Goal: Find specific page/section: Find specific page/section

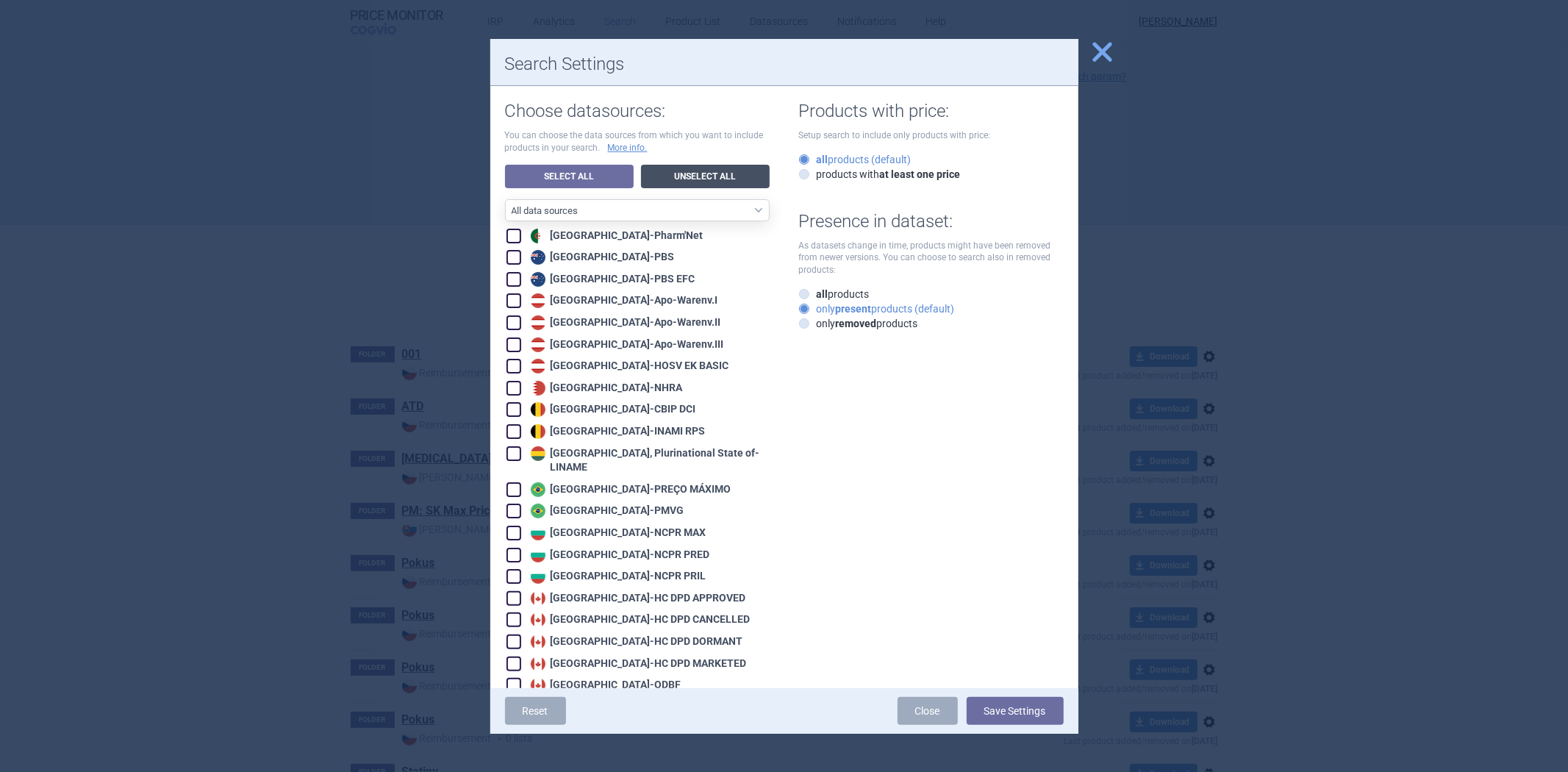
click at [696, 170] on link "Unselect All" at bounding box center [705, 177] width 129 height 24
checkbox input "false"
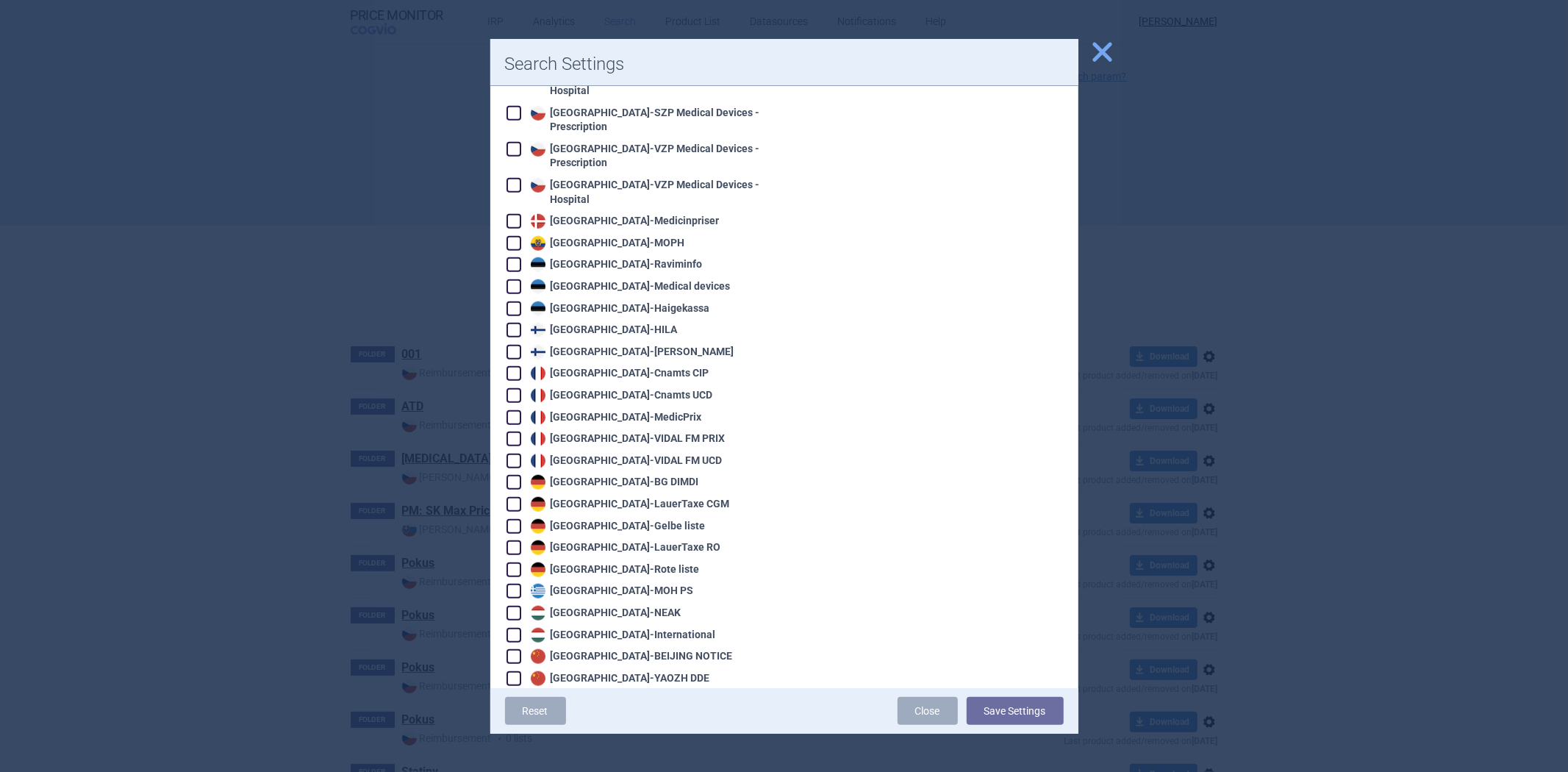
scroll to position [899, 0]
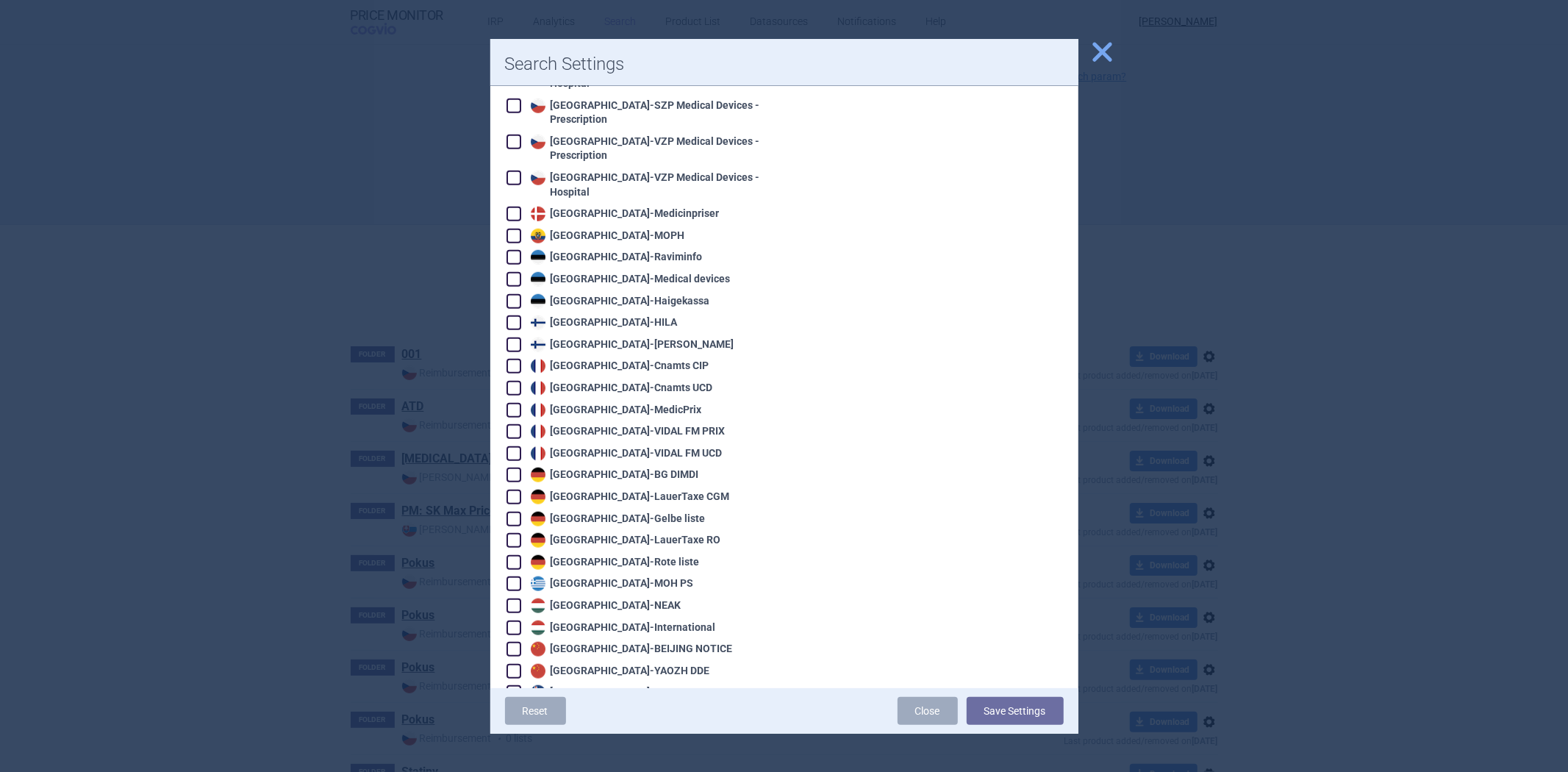
click at [620, 490] on div "Germany - LauerTaxe [MEDICAL_DATA]" at bounding box center [629, 497] width 203 height 15
checkbox input "true"
click at [994, 711] on button "Save Settings" at bounding box center [1015, 711] width 97 height 28
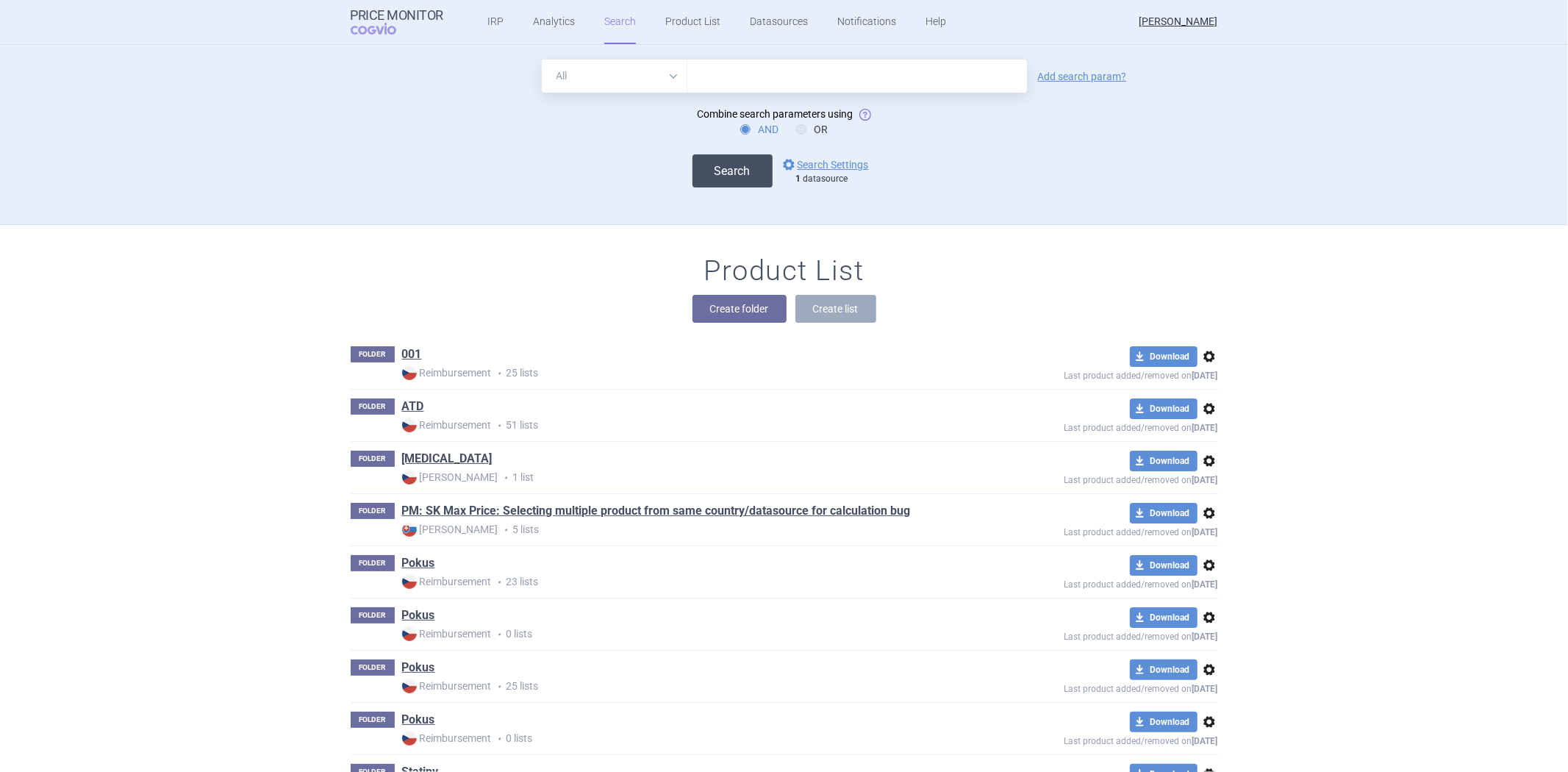
click at [719, 172] on button "Search" at bounding box center [733, 171] width 80 height 33
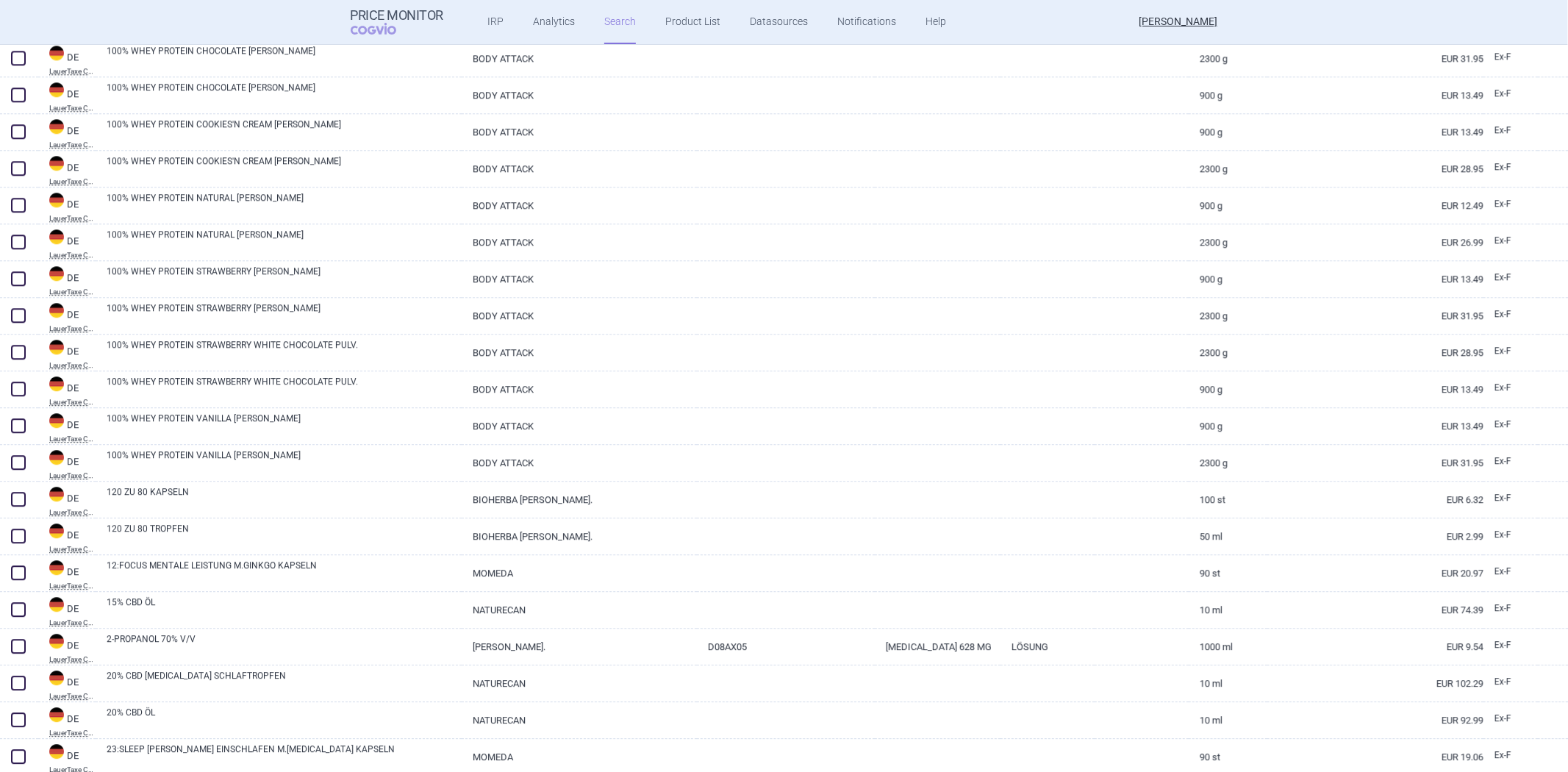
scroll to position [3293, 0]
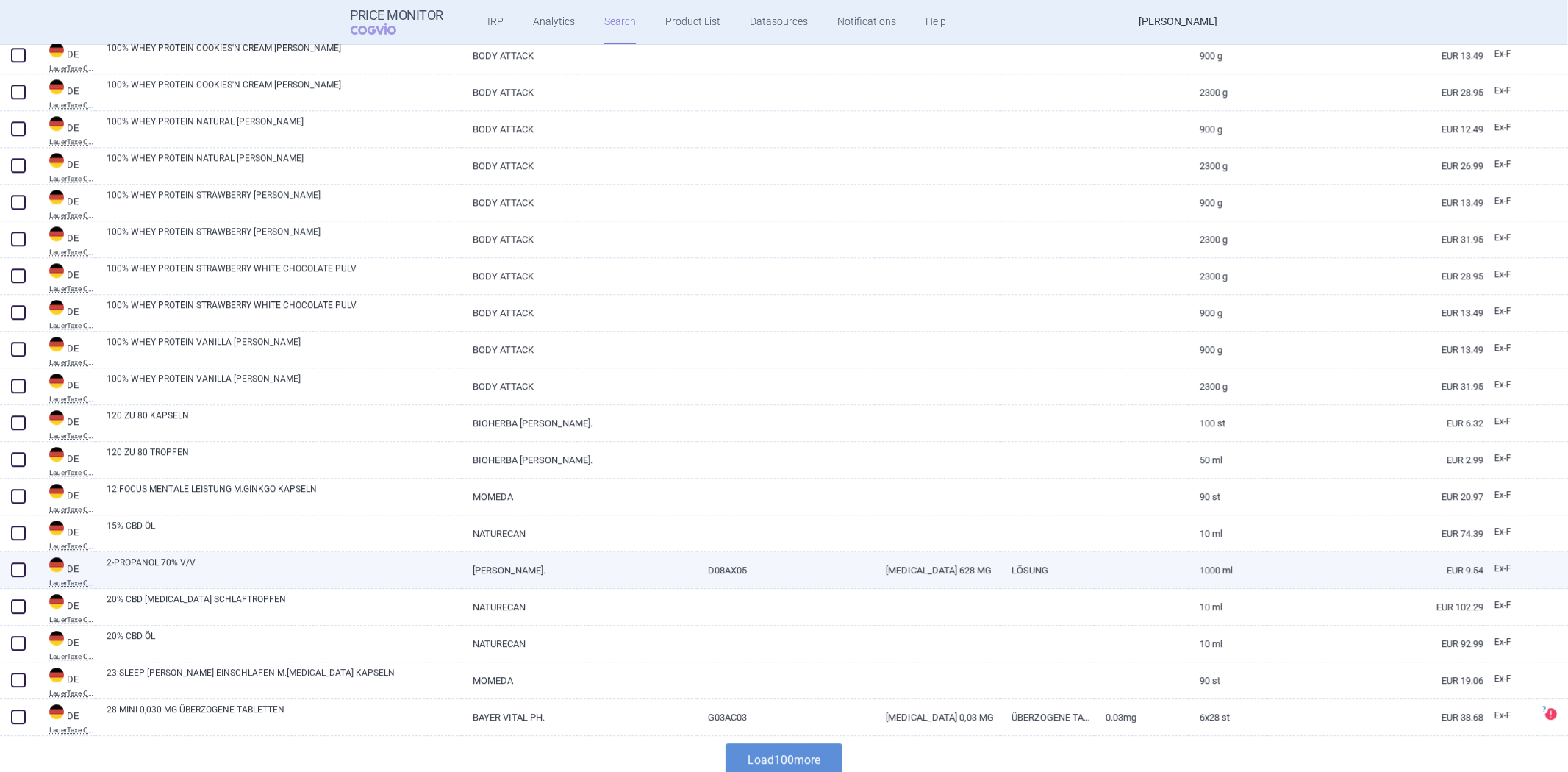
click at [585, 576] on link "[PERSON_NAME]." at bounding box center [579, 571] width 235 height 36
select select "EUR"
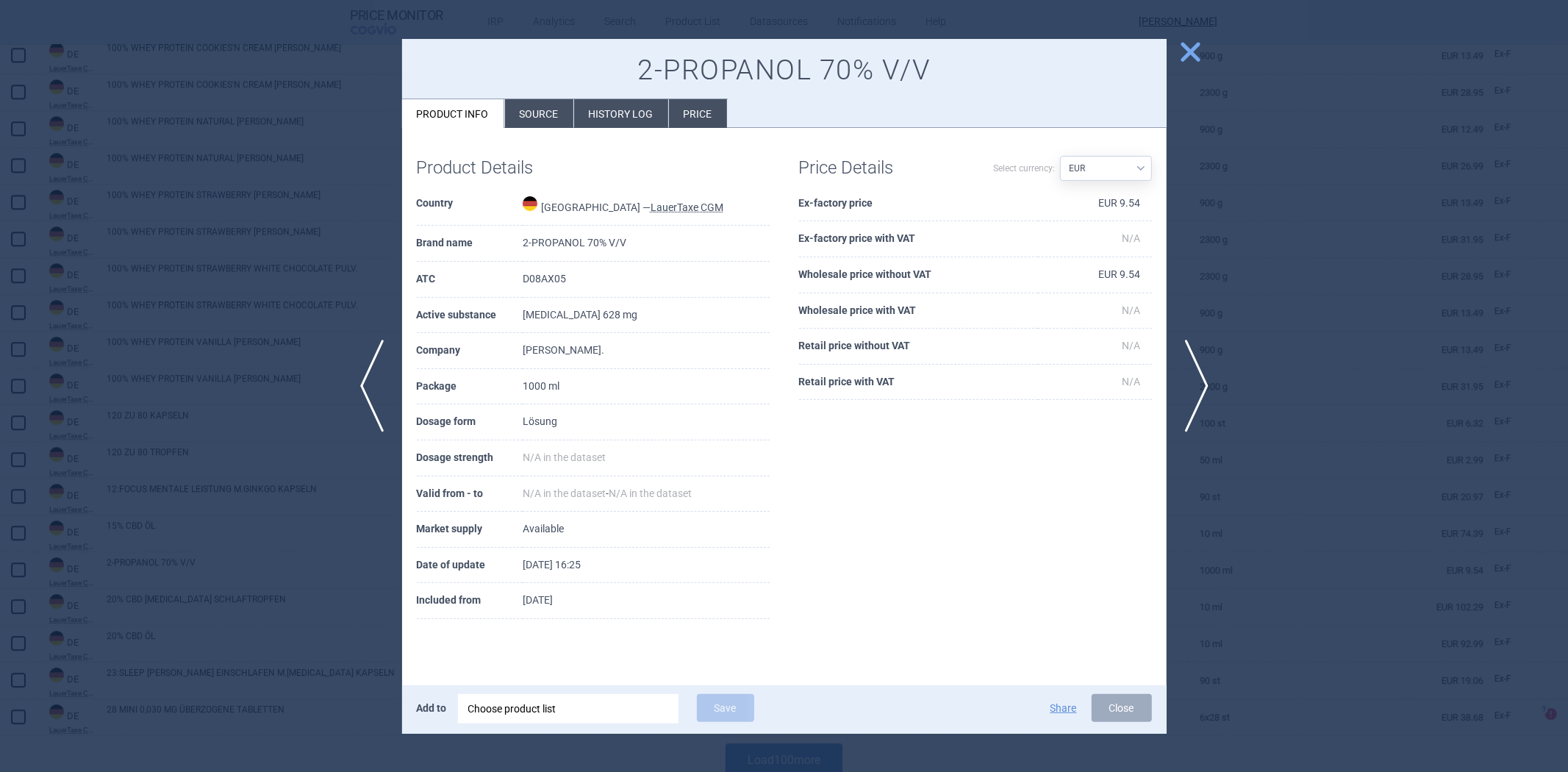
click at [574, 113] on li "History log" at bounding box center [621, 114] width 94 height 29
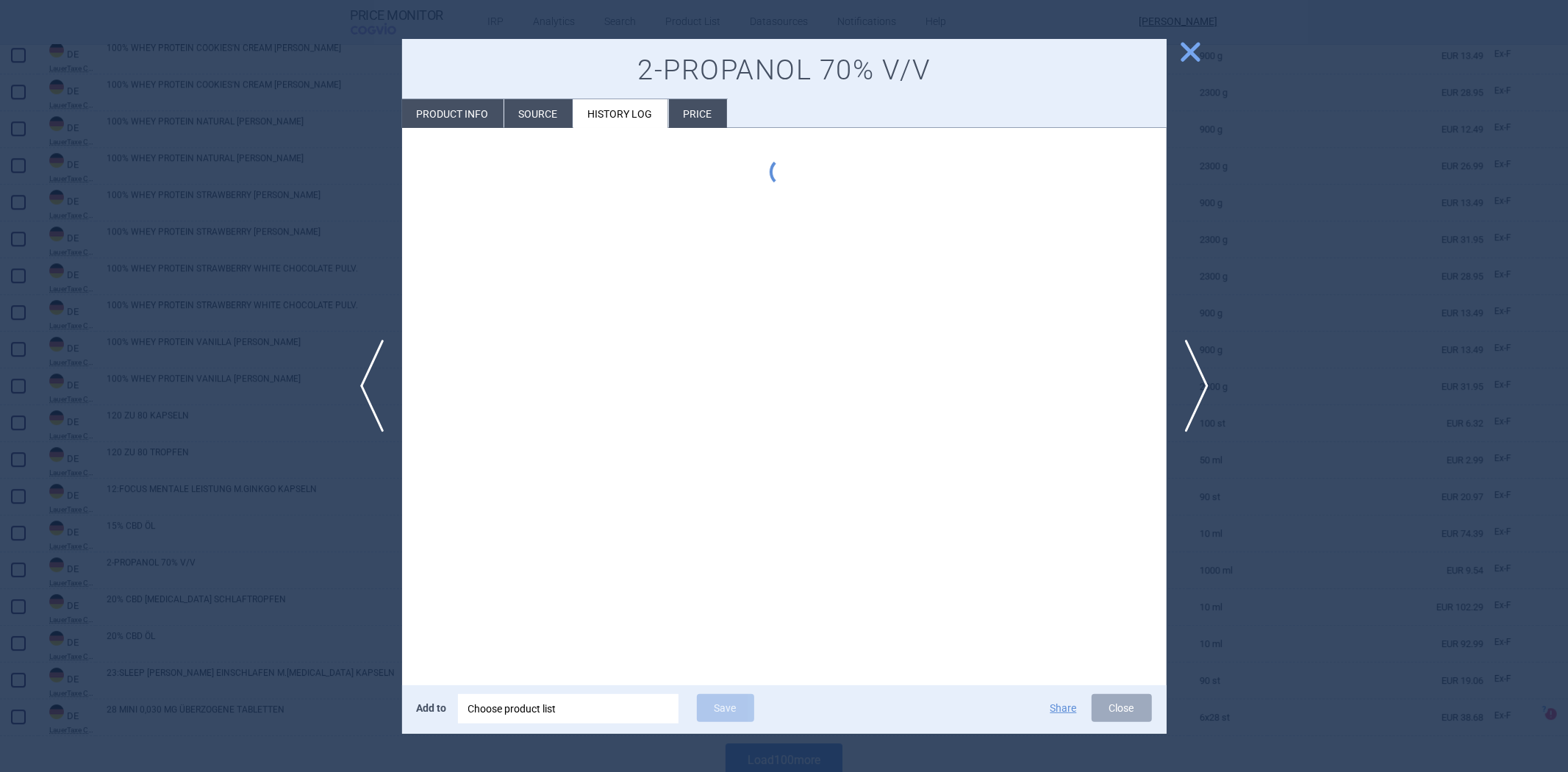
click at [568, 111] on li "Source" at bounding box center [538, 114] width 69 height 29
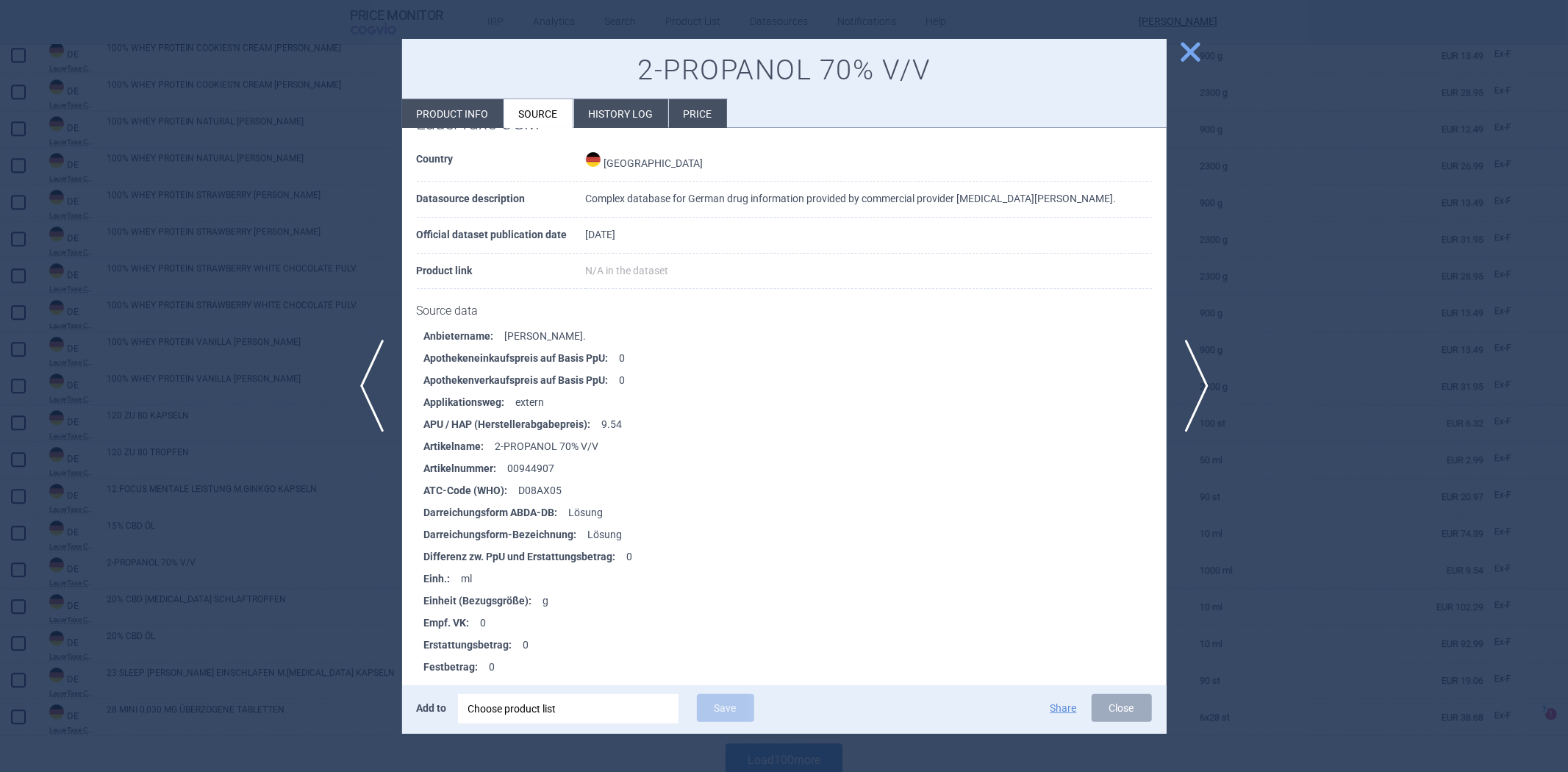
scroll to position [82, 0]
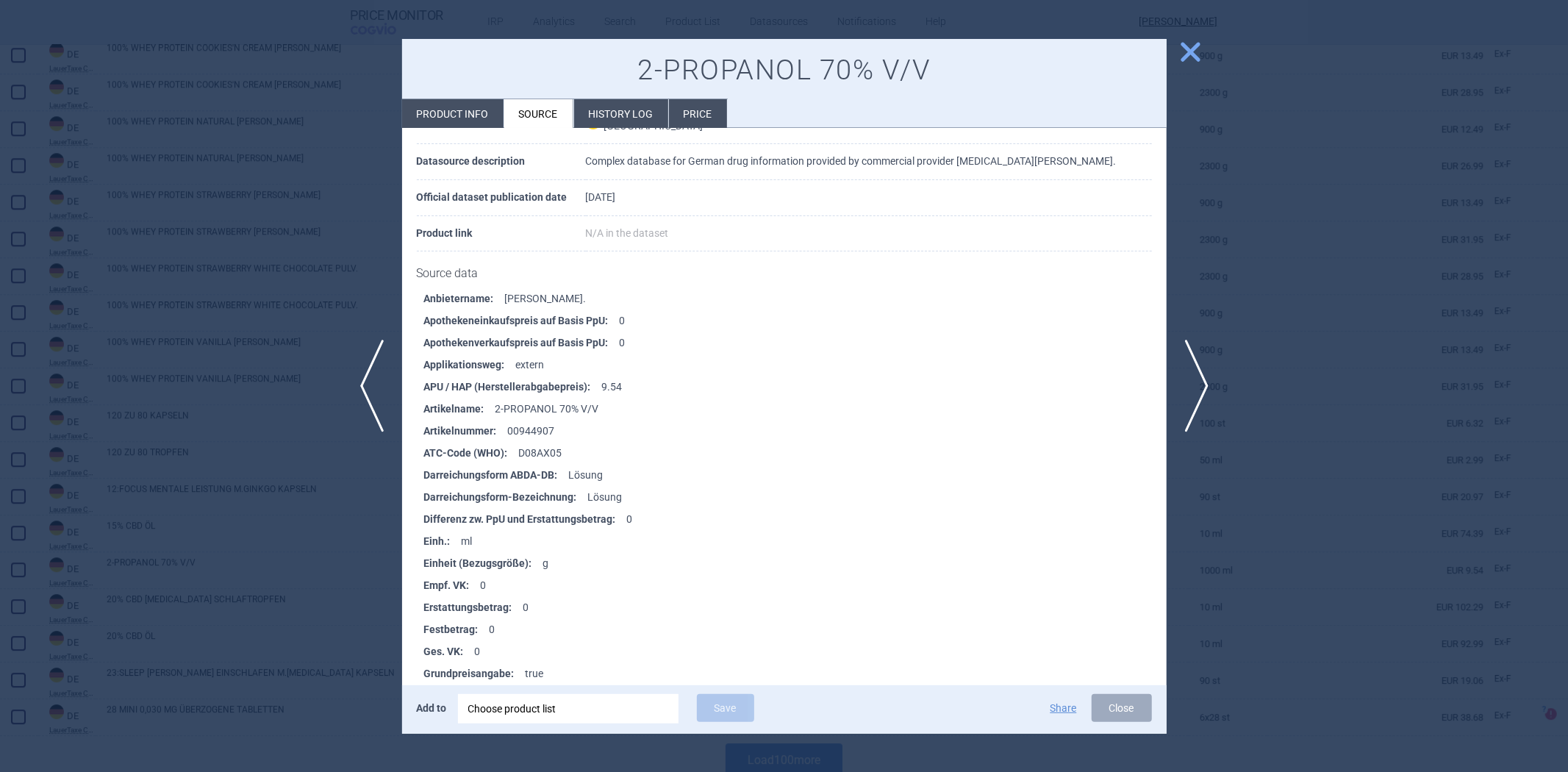
click at [456, 115] on li "Product info" at bounding box center [453, 114] width 102 height 29
select select "EUR"
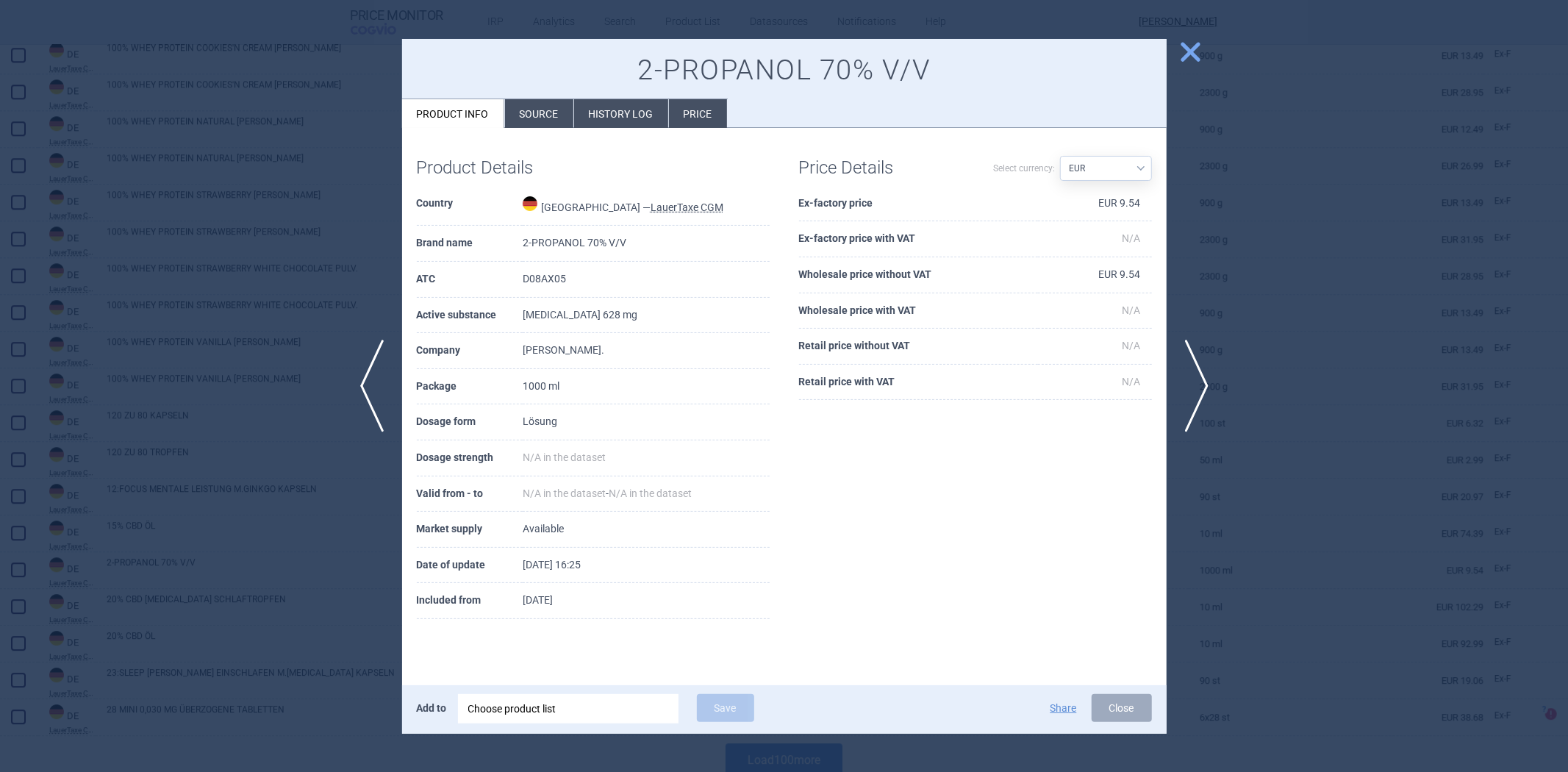
click at [516, 121] on li "Source" at bounding box center [539, 114] width 69 height 29
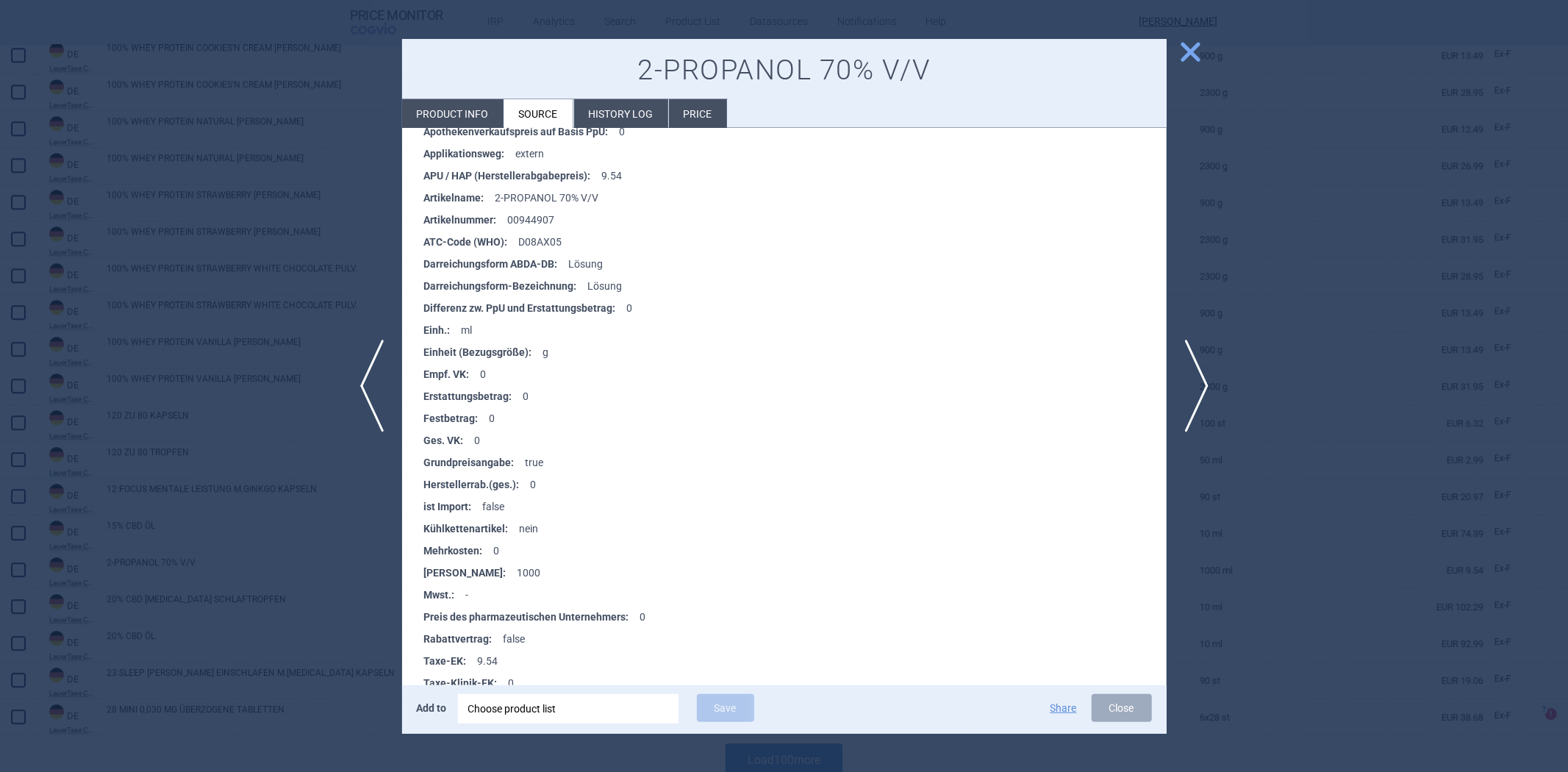
scroll to position [326, 0]
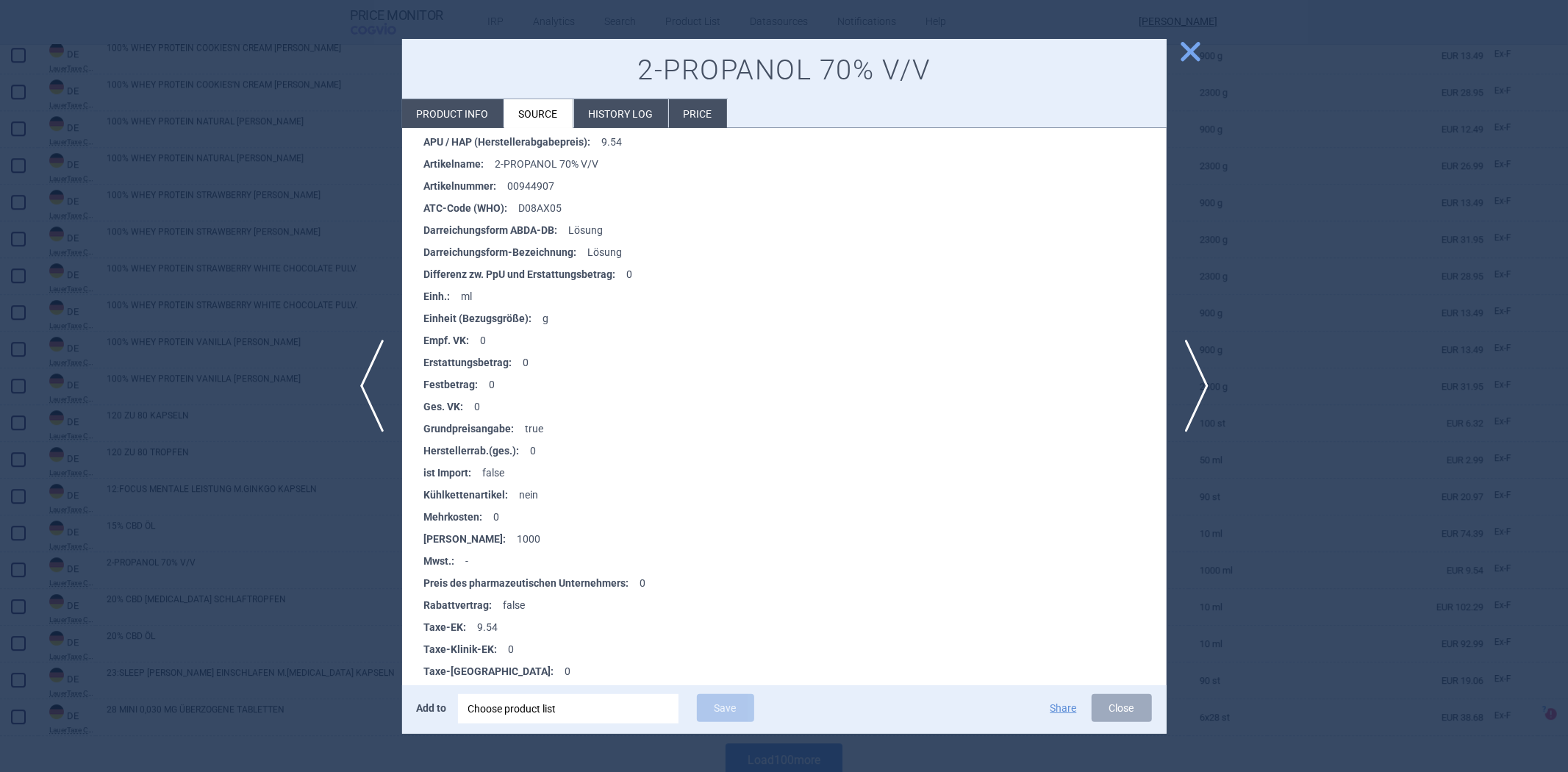
click at [1184, 55] on span "close" at bounding box center [1190, 52] width 26 height 26
